Goal: Transaction & Acquisition: Purchase product/service

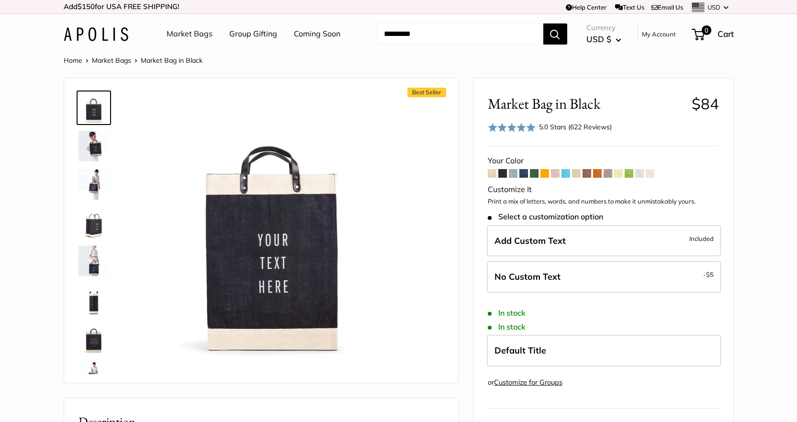
click at [93, 145] on img at bounding box center [94, 146] width 31 height 31
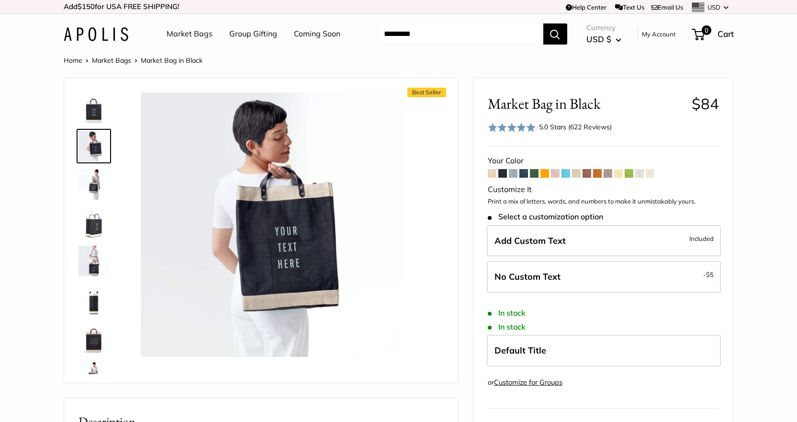
click at [92, 222] on img at bounding box center [94, 222] width 31 height 31
